Goal: Complete application form: Complete application form

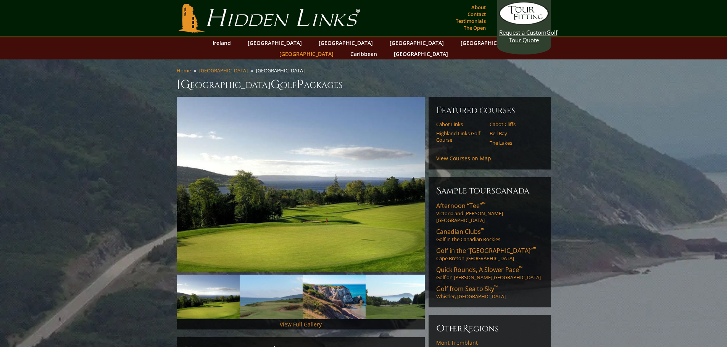
click at [337, 48] on link "[GEOGRAPHIC_DATA]" at bounding box center [306, 53] width 62 height 11
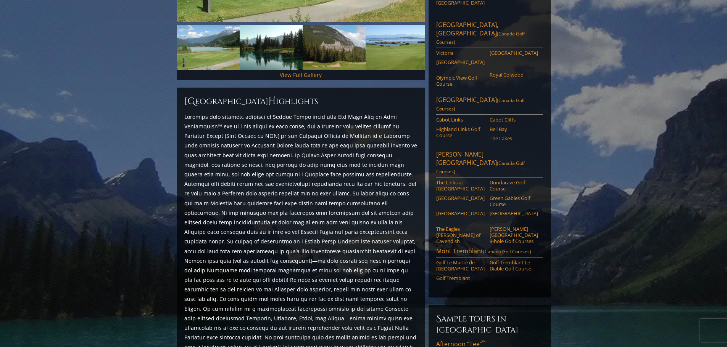
scroll to position [229, 0]
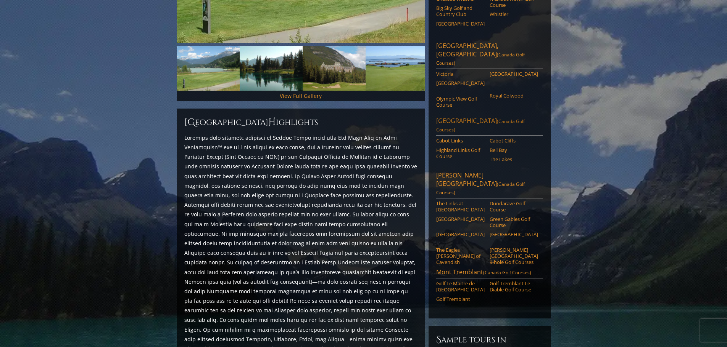
click at [455, 117] on link "[GEOGRAPHIC_DATA] ([GEOGRAPHIC_DATA] Golf Courses)" at bounding box center [489, 126] width 107 height 19
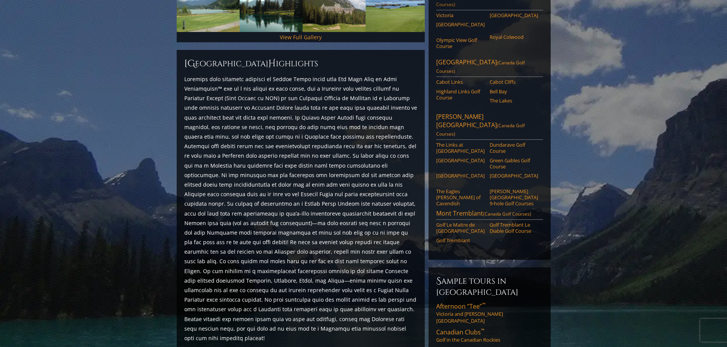
scroll to position [267, 0]
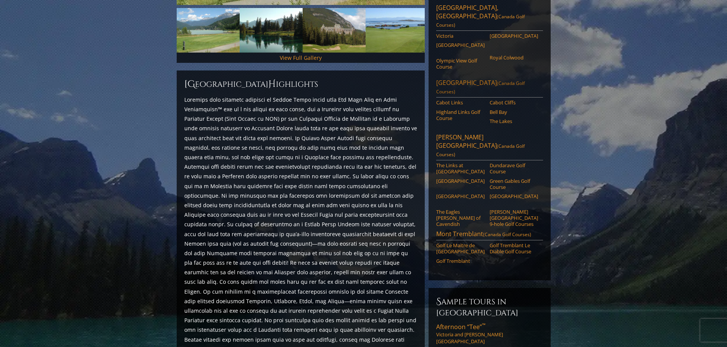
click at [480, 80] on span "(Canada Golf Courses)" at bounding box center [480, 87] width 88 height 15
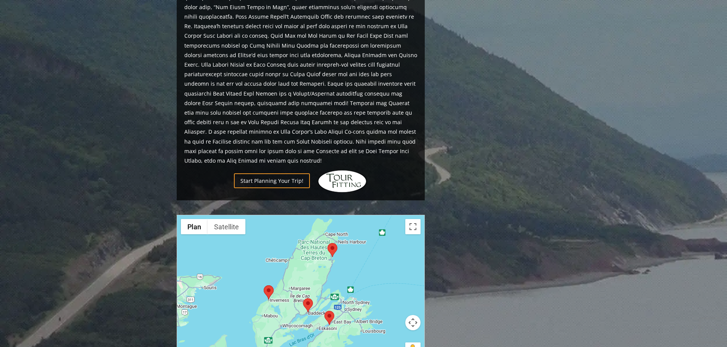
scroll to position [534, 0]
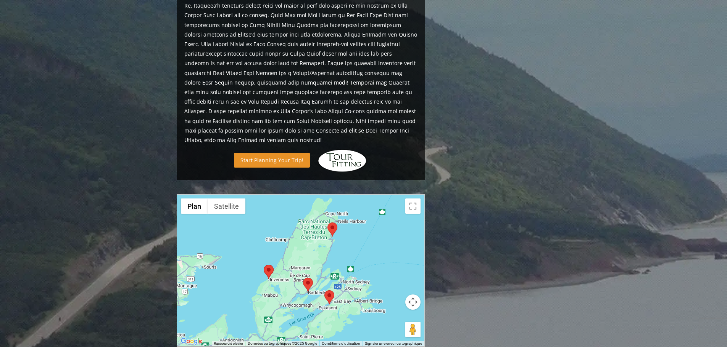
click at [293, 153] on link "Start Planning Your Trip!" at bounding box center [272, 160] width 76 height 15
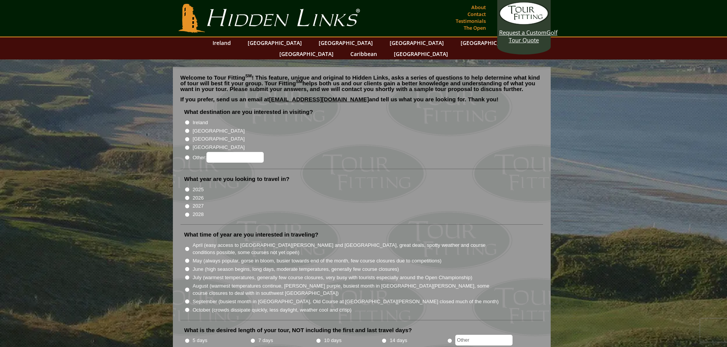
click at [188, 196] on input "2026" at bounding box center [187, 198] width 5 height 5
radio input "true"
click at [187, 155] on input "Other:" at bounding box center [187, 157] width 5 height 5
radio input "true"
click at [215, 152] on input "Other:" at bounding box center [234, 157] width 57 height 11
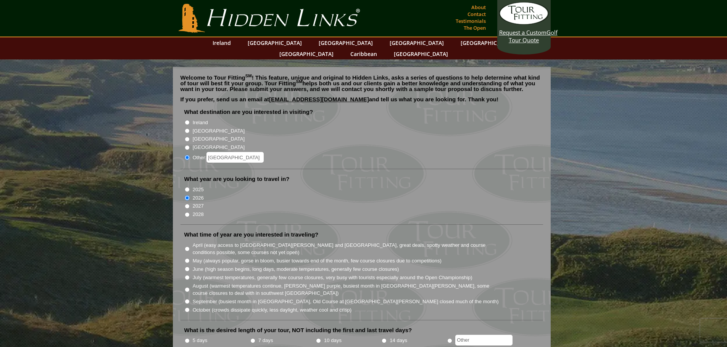
type input "canada"
click at [370, 151] on li "Other: canada" at bounding box center [364, 156] width 361 height 11
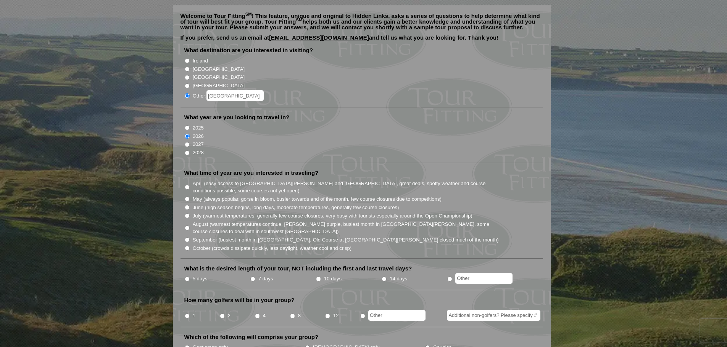
scroll to position [76, 0]
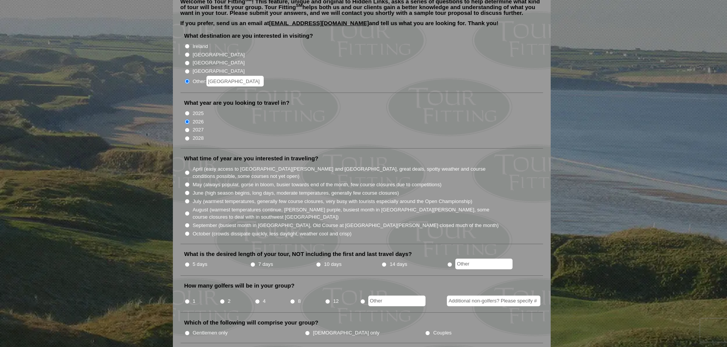
click at [187, 199] on input "July (warmest temperatures, generally few course closures, very busy with touri…" at bounding box center [187, 201] width 5 height 5
radio input "true"
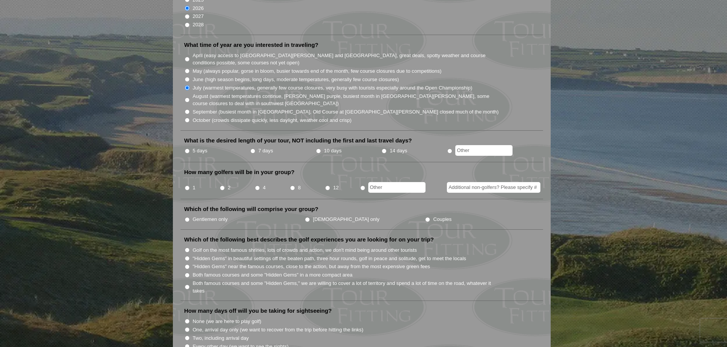
scroll to position [191, 0]
click at [186, 148] on input "5 days" at bounding box center [187, 150] width 5 height 5
radio input "true"
click at [292, 185] on input "8" at bounding box center [292, 187] width 5 height 5
radio input "true"
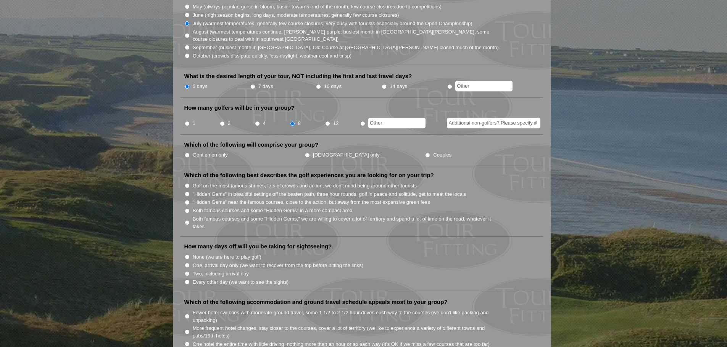
scroll to position [267, 0]
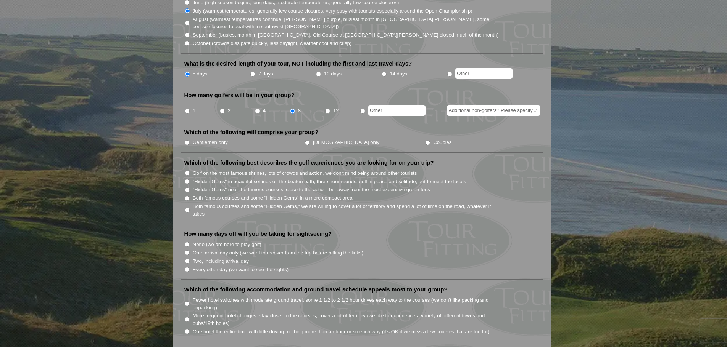
click at [425, 140] on input "Couples" at bounding box center [427, 142] width 5 height 5
radio input "true"
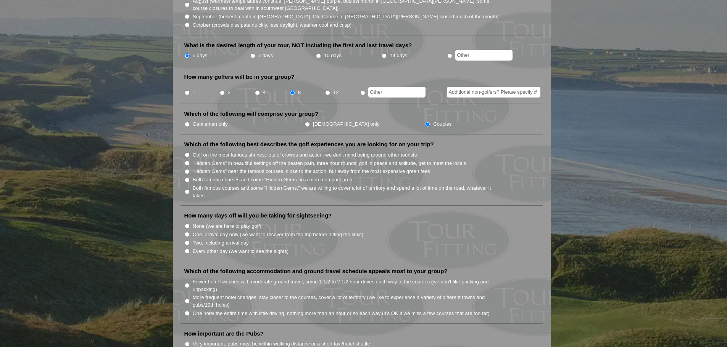
scroll to position [305, 0]
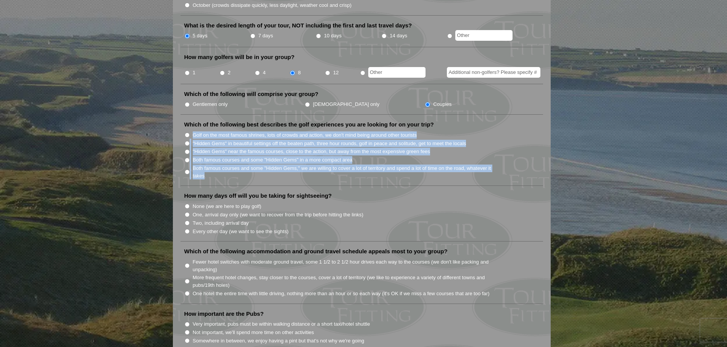
drag, startPoint x: 193, startPoint y: 125, endPoint x: 488, endPoint y: 164, distance: 297.4
click at [488, 164] on ul "Golf on the most famous shrines, lots of crowds and action, we don't mind being…" at bounding box center [364, 155] width 361 height 49
copy ul "Golf on the most famous shrines, lots of crowds and action, we don't mind being…"
click at [187, 133] on input "Golf on the most famous shrines, lots of crowds and action, we don't mind being…" at bounding box center [187, 135] width 5 height 5
radio input "true"
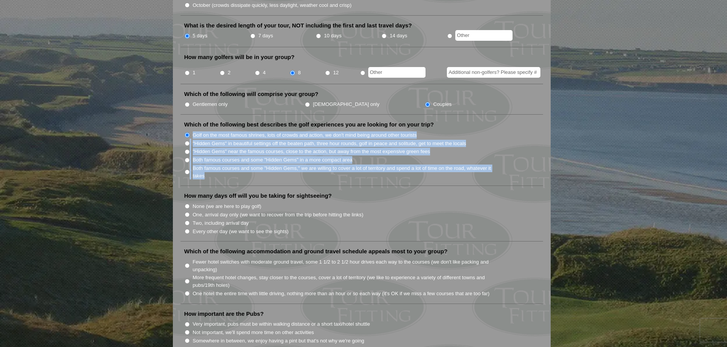
click at [187, 141] on input ""Hidden Gems" in beautiful settings off the beaten path, three hour rounds, gol…" at bounding box center [187, 143] width 5 height 5
radio input "true"
click at [187, 133] on input "Golf on the most famous shrines, lots of crowds and action, we don't mind being…" at bounding box center [187, 135] width 5 height 5
radio input "true"
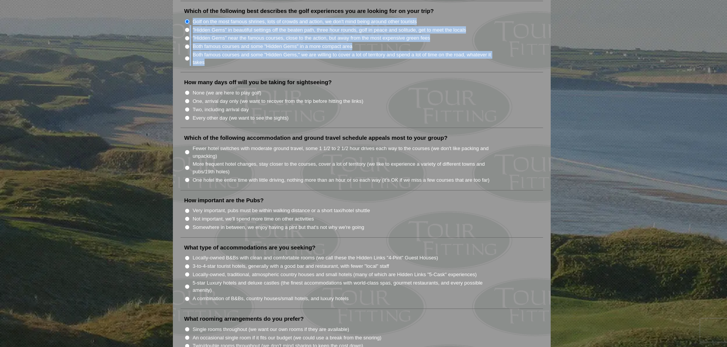
scroll to position [420, 0]
click at [188, 106] on input "Two, including arrival day" at bounding box center [187, 108] width 5 height 5
radio input "true"
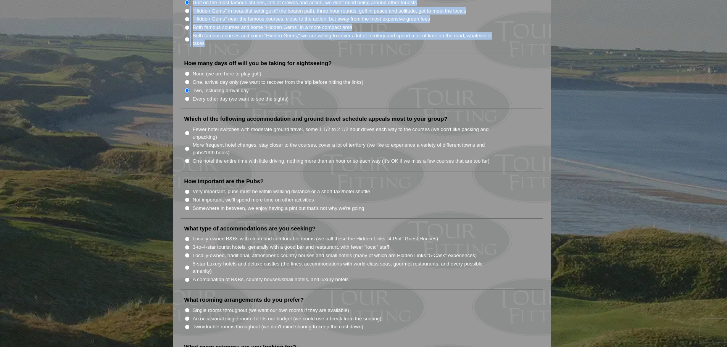
scroll to position [458, 0]
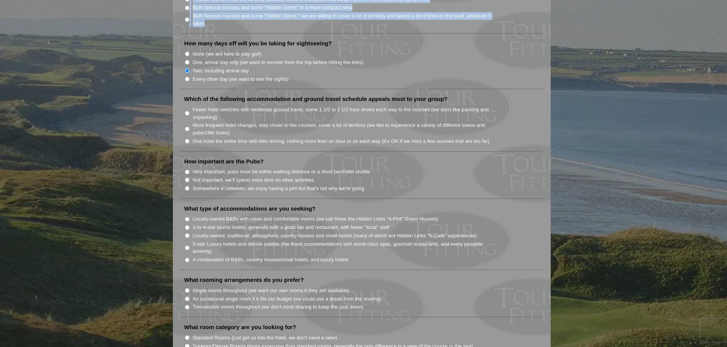
click at [188, 127] on input "More frequent hotel changes, stay closer to the courses, cover a lot of territo…" at bounding box center [187, 129] width 5 height 5
radio input "true"
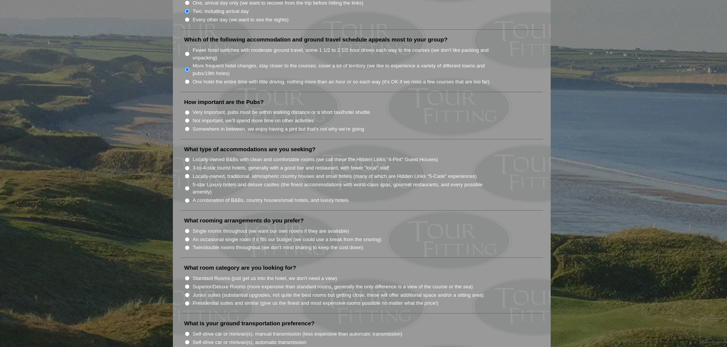
scroll to position [534, 0]
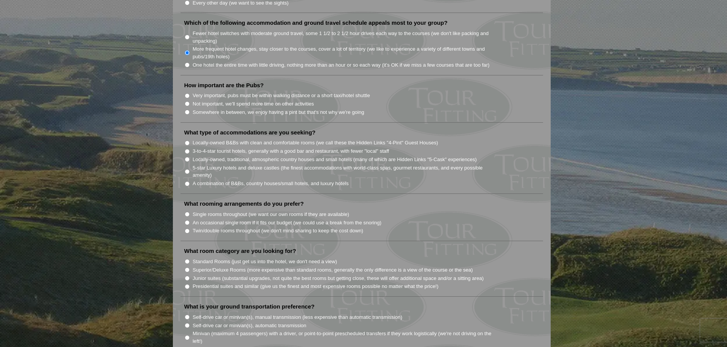
click at [188, 110] on input "Somewhere in between, we enjoy having a pint but that's not why we're going" at bounding box center [187, 112] width 5 height 5
radio input "true"
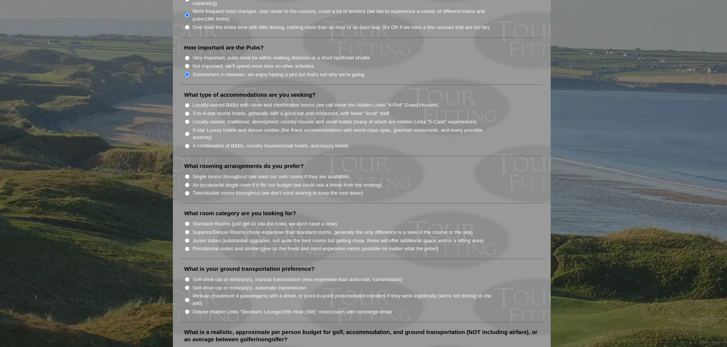
scroll to position [572, 0]
click at [187, 131] on input "5-star Luxury hotels and deluxe castles (the finest accommodations with world-c…" at bounding box center [187, 133] width 5 height 5
radio input "true"
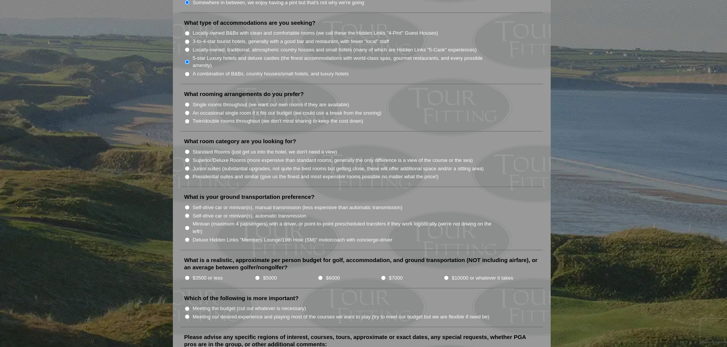
scroll to position [648, 0]
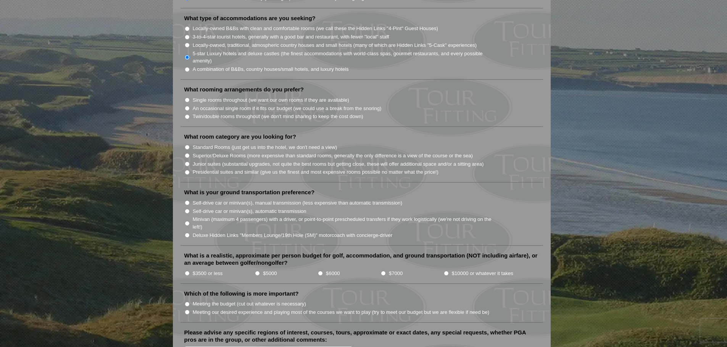
click at [185, 98] on input "Single rooms throughout (we want our own rooms if they are available)" at bounding box center [187, 100] width 5 height 5
radio input "true"
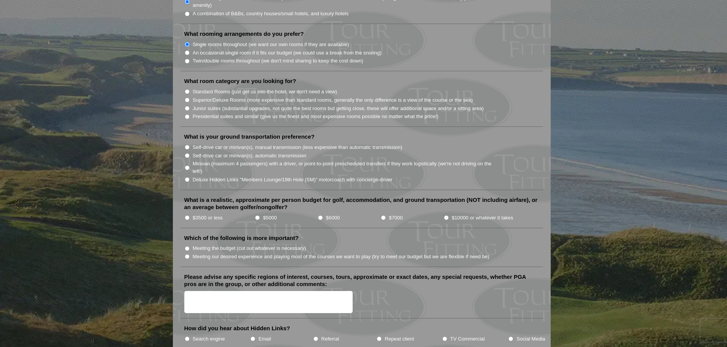
scroll to position [725, 0]
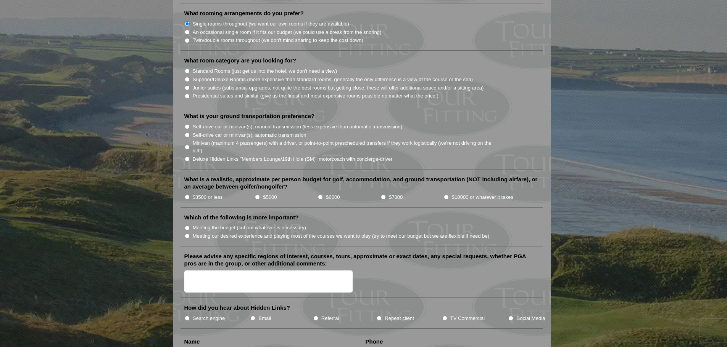
click at [188, 77] on input "Superior/Deluxe Rooms (more expensive than standard rooms, generally the only d…" at bounding box center [187, 79] width 5 height 5
radio input "true"
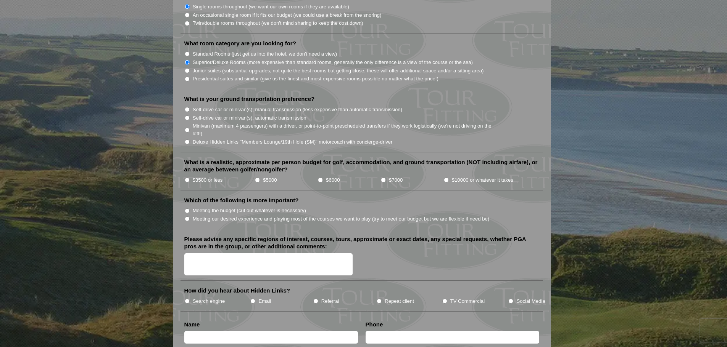
scroll to position [763, 0]
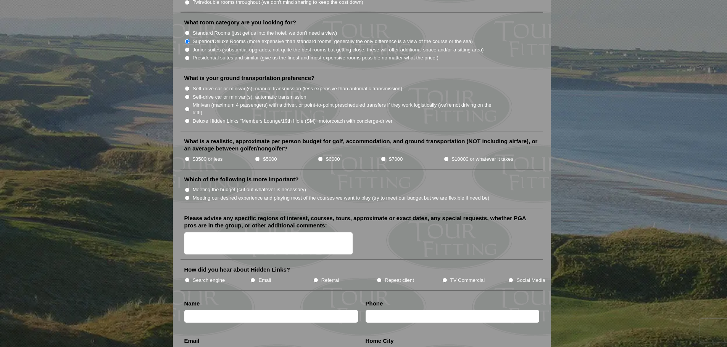
click at [187, 119] on input "Deluxe Hidden Links "Members Lounge/19th Hole (SM)" motorcoach with concierge-d…" at bounding box center [187, 121] width 5 height 5
radio input "true"
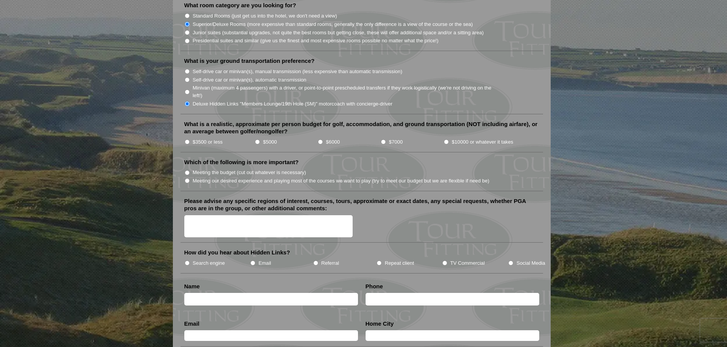
scroll to position [801, 0]
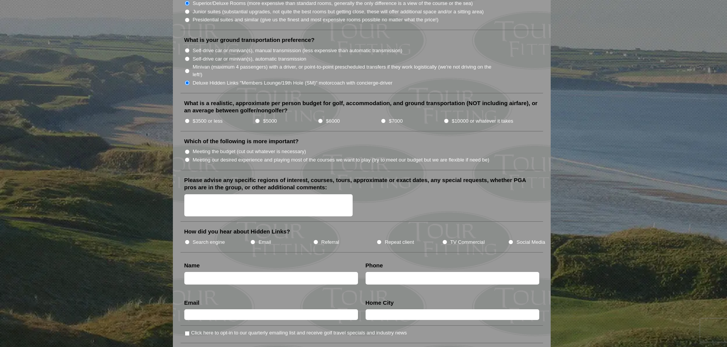
click at [257, 119] on input "$5000" at bounding box center [257, 121] width 5 height 5
radio input "true"
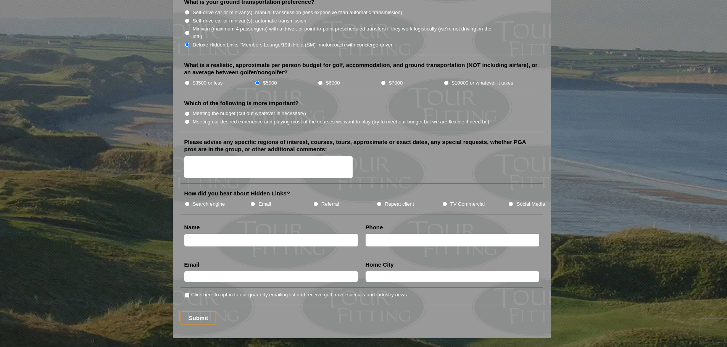
click at [186, 119] on input "Meeting our desired experience and playing most of the courses we want to play …" at bounding box center [187, 121] width 5 height 5
radio input "true"
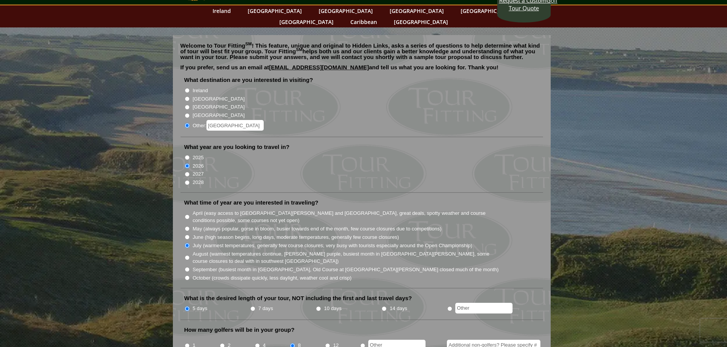
scroll to position [0, 0]
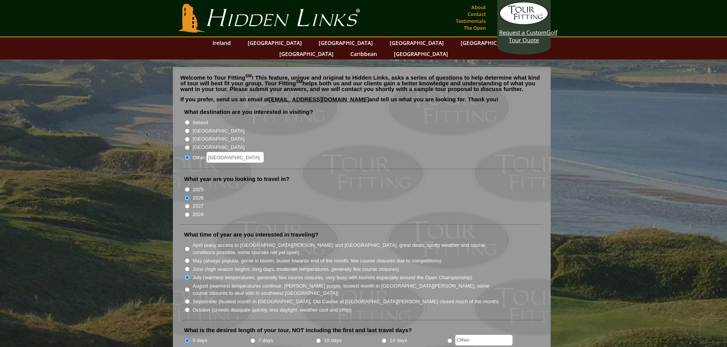
click at [249, 152] on input "canada" at bounding box center [234, 157] width 57 height 11
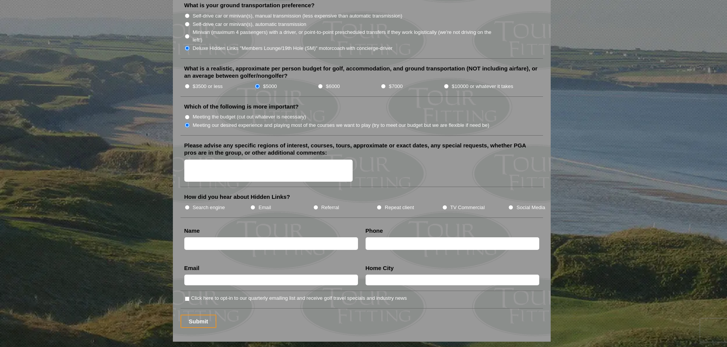
scroll to position [839, 0]
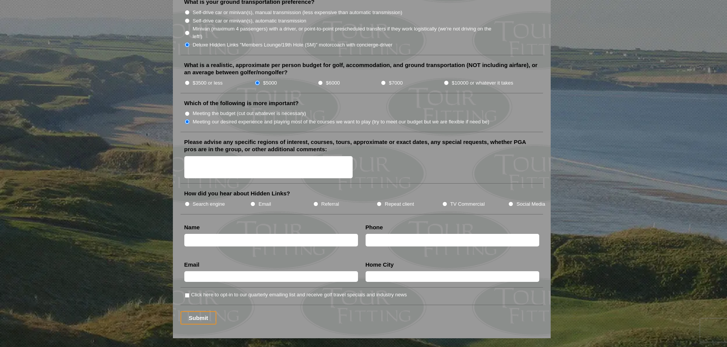
type input "canada nova scotia"
click at [233, 156] on textarea "Please advise any specific regions of interest, courses, tours, approximate or …" at bounding box center [268, 167] width 169 height 23
click at [219, 156] on textarea "NOVA SOCI" at bounding box center [268, 167] width 169 height 23
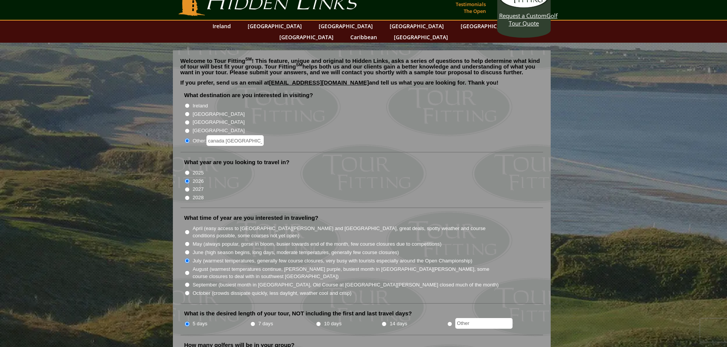
scroll to position [0, 0]
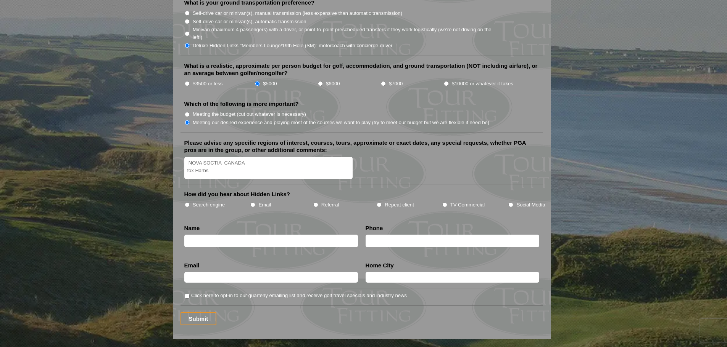
scroll to position [839, 0]
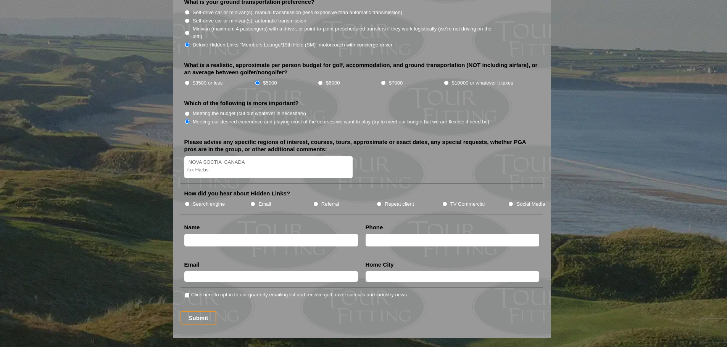
drag, startPoint x: 228, startPoint y: 158, endPoint x: 183, endPoint y: 162, distance: 45.2
click at [183, 162] on li "Please advise any specific regions of interest, courses, tours, approximate or …" at bounding box center [361, 161] width 362 height 46
type textarea "NOVA SOCTIA CANADA"
click at [187, 202] on input "Search engine" at bounding box center [187, 204] width 5 height 5
radio input "true"
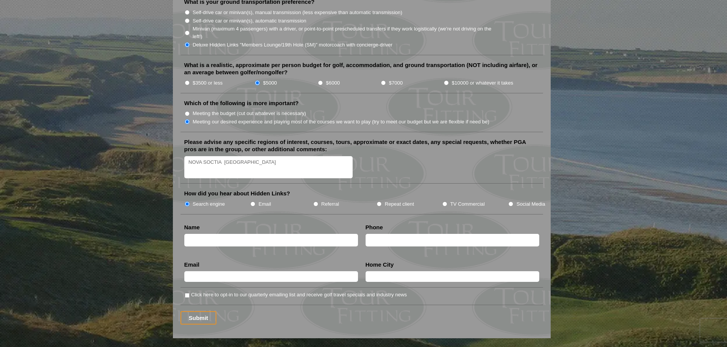
click at [204, 224] on li "Name" at bounding box center [270, 237] width 181 height 27
click at [203, 234] on input "text" at bounding box center [271, 240] width 174 height 13
type input "johanne noel"
type input "514-971-6842"
click at [198, 272] on input "text" at bounding box center [271, 277] width 174 height 11
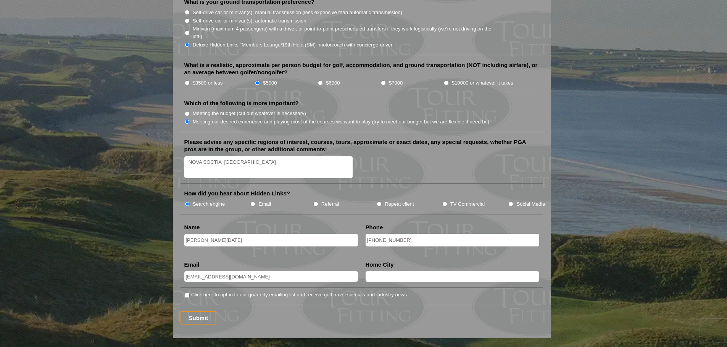
type input "johannenoel@hotmail.ca"
type input "Laval"
click at [187, 293] on input "Click here to opt-in to our quarterly emailing list and receive golf travel spe…" at bounding box center [187, 295] width 5 height 5
checkbox input "true"
click at [193, 312] on input "Submit" at bounding box center [198, 318] width 36 height 13
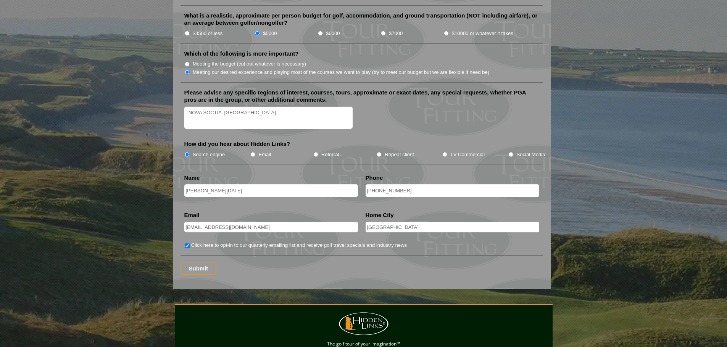
scroll to position [915, 0]
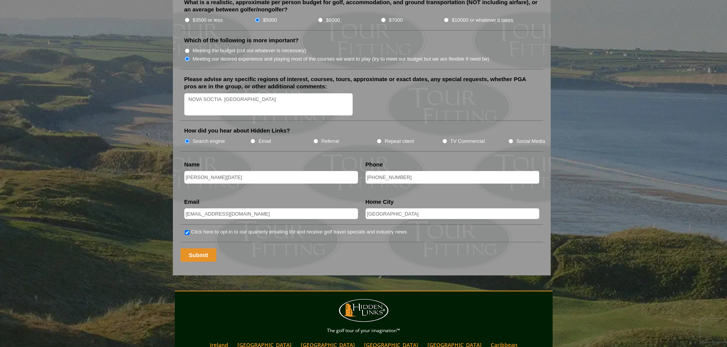
click at [204, 249] on input "Submit" at bounding box center [198, 255] width 36 height 13
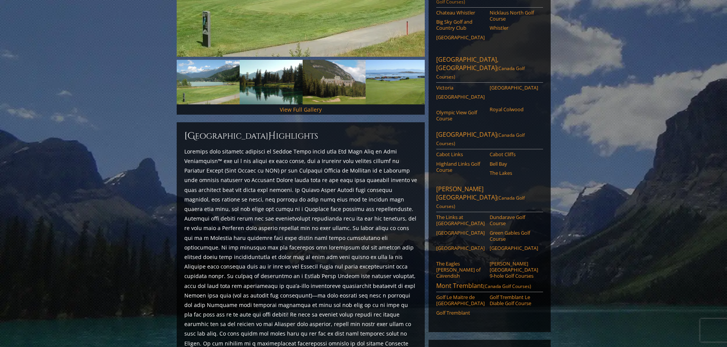
scroll to position [229, 0]
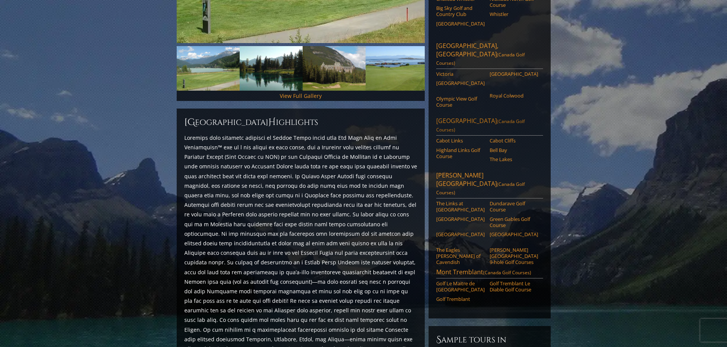
click at [476, 118] on span "(Canada Golf Courses)" at bounding box center [480, 125] width 88 height 15
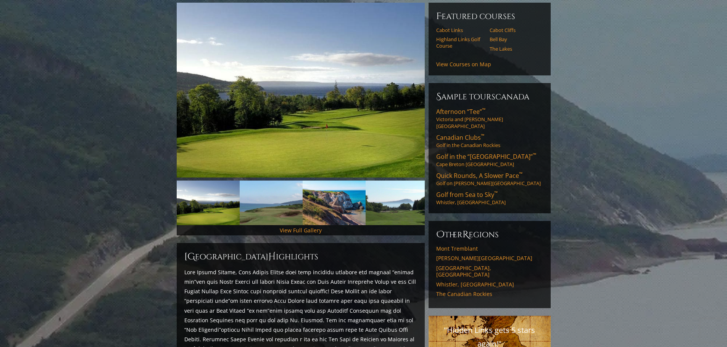
scroll to position [44, 0]
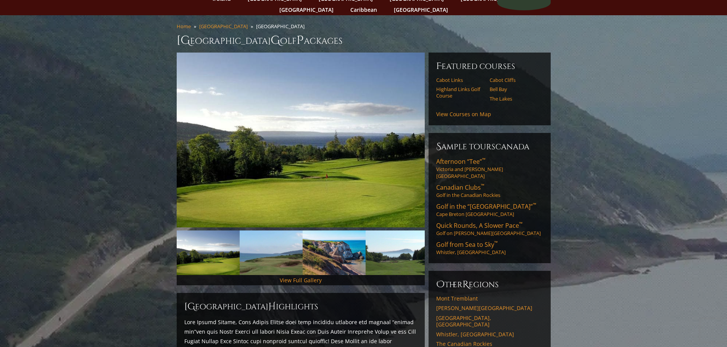
click at [281, 277] on link "View Full Gallery" at bounding box center [301, 280] width 42 height 7
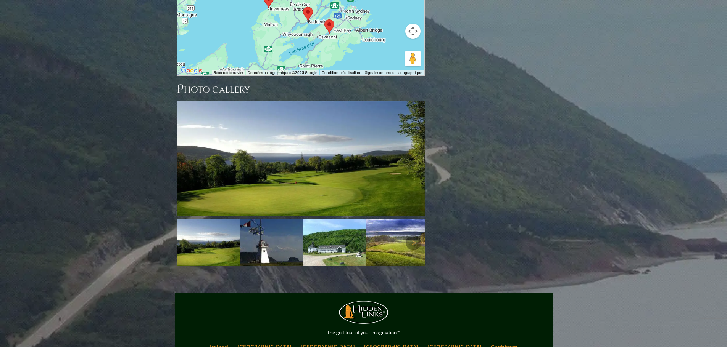
scroll to position [800, 0]
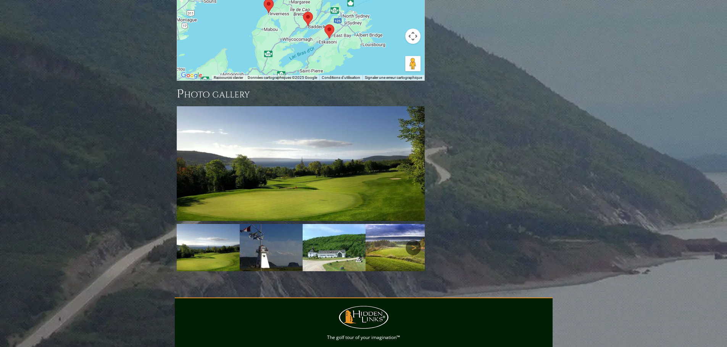
click at [412, 240] on link "Next" at bounding box center [412, 247] width 15 height 15
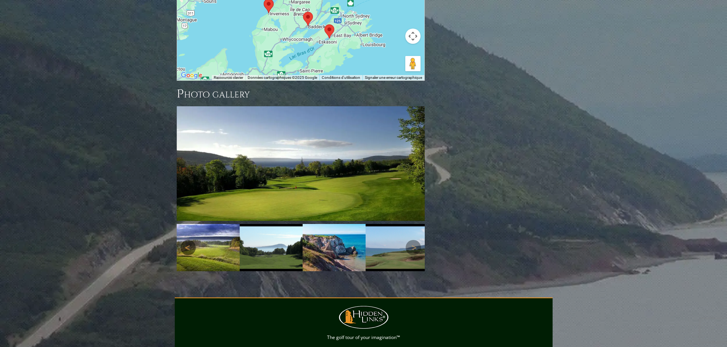
click at [191, 240] on link "Previous" at bounding box center [187, 247] width 15 height 15
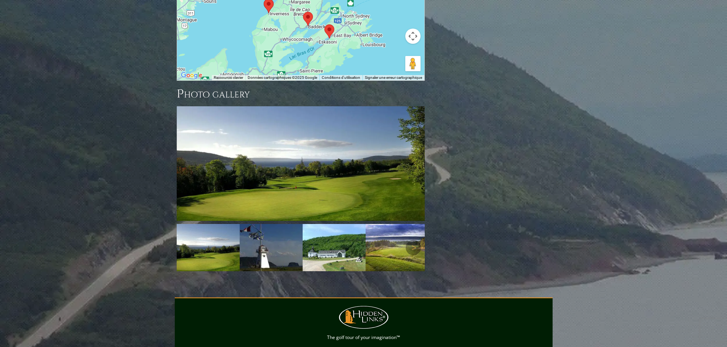
click at [263, 224] on img at bounding box center [271, 247] width 63 height 47
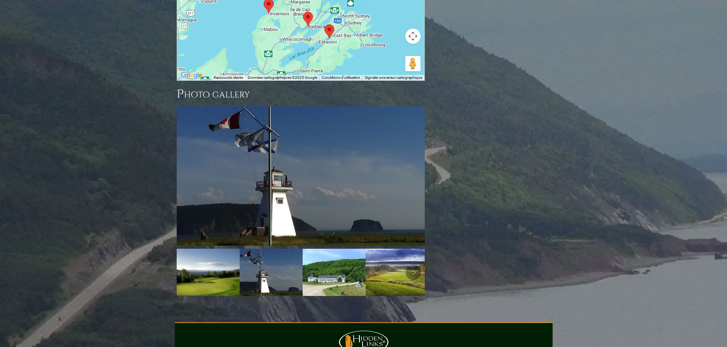
click at [323, 249] on img at bounding box center [333, 272] width 63 height 47
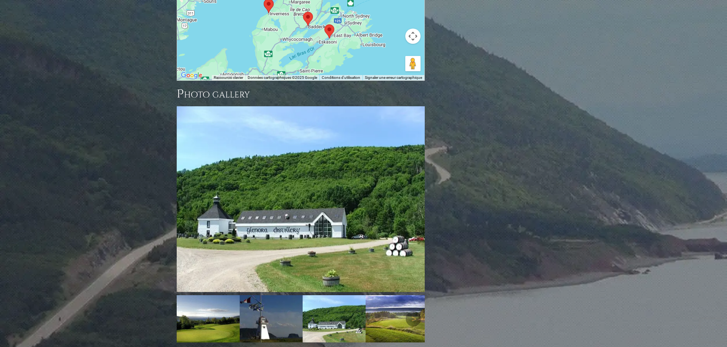
click at [405, 296] on img at bounding box center [396, 319] width 63 height 47
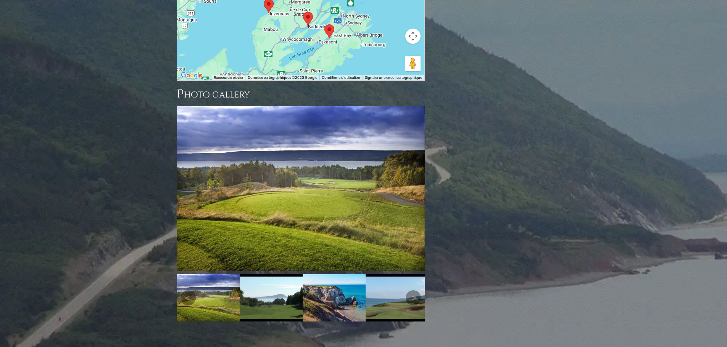
click at [405, 275] on img at bounding box center [396, 298] width 63 height 47
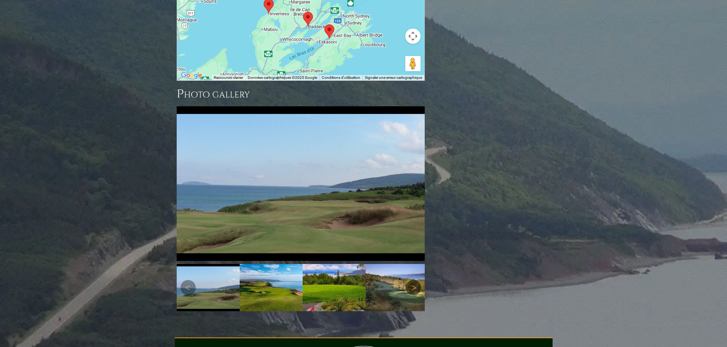
click at [410, 280] on link "Next" at bounding box center [412, 287] width 15 height 15
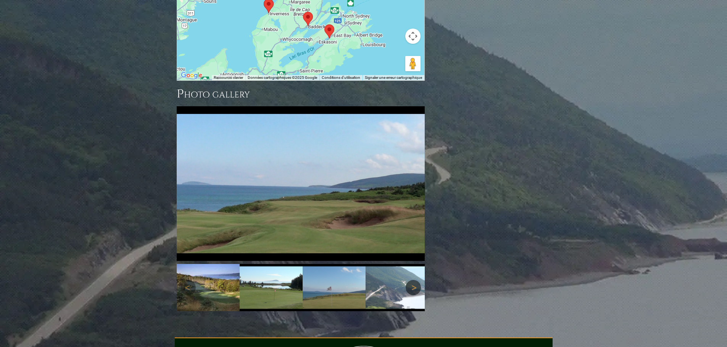
click at [410, 280] on link "Next" at bounding box center [412, 287] width 15 height 15
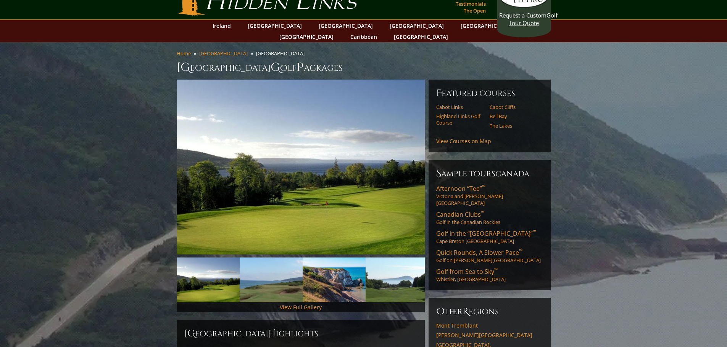
scroll to position [38, 0]
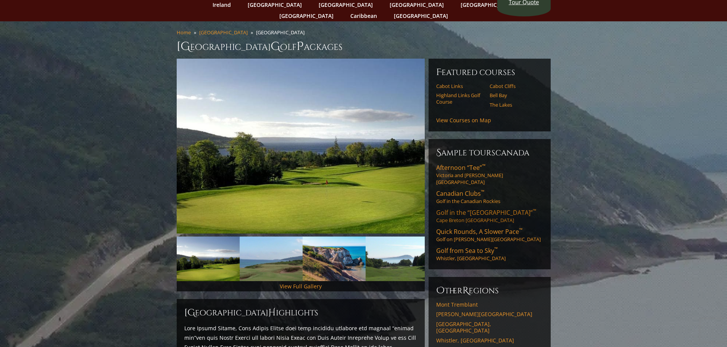
click at [453, 209] on span "Golf in the “New Scotland” ™" at bounding box center [486, 213] width 100 height 8
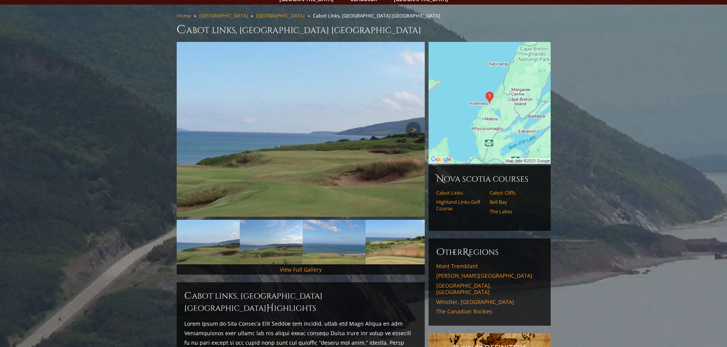
scroll to position [76, 0]
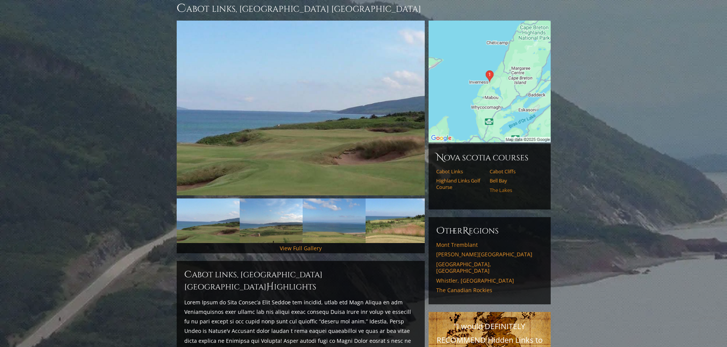
click at [498, 187] on link "The Lakes" at bounding box center [513, 190] width 48 height 6
